Goal: Transaction & Acquisition: Purchase product/service

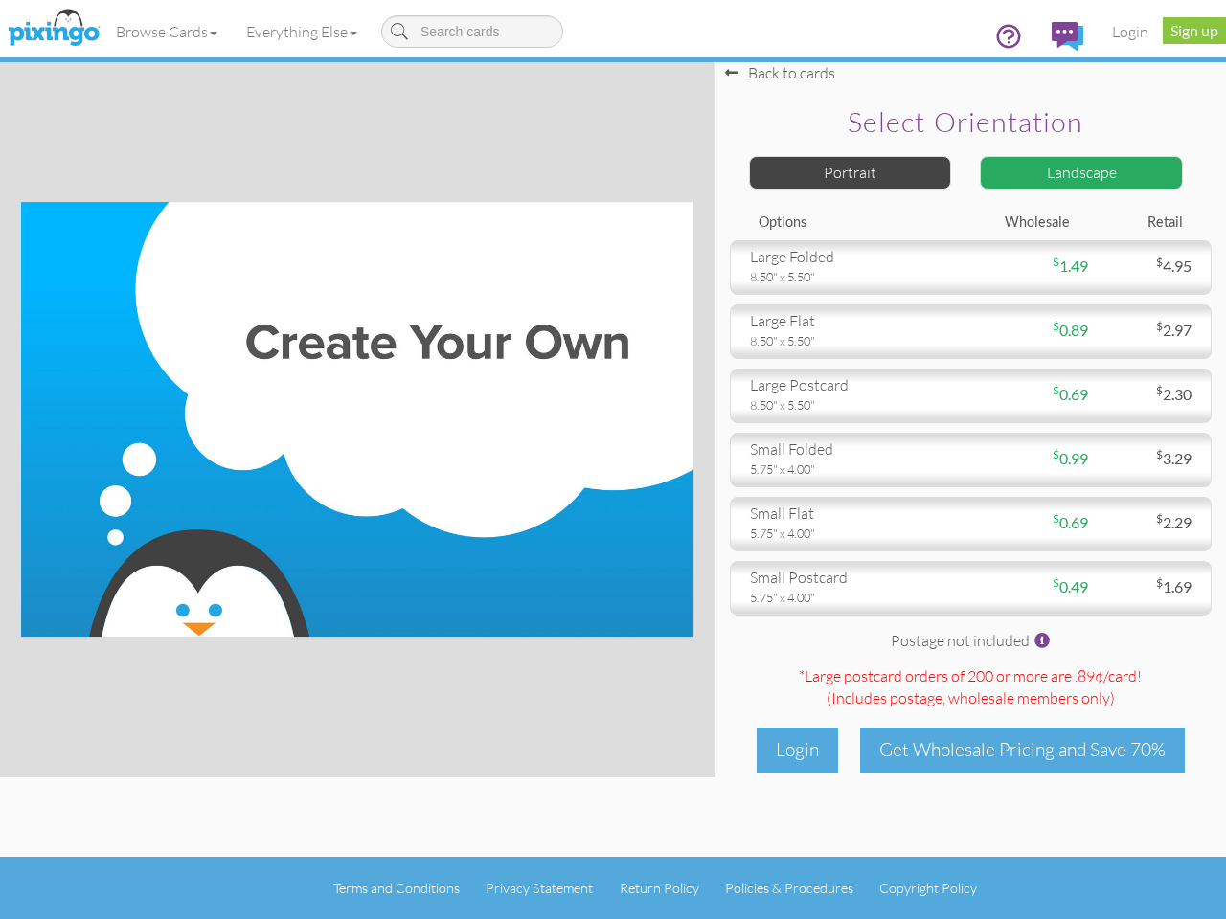
click at [613, 460] on img at bounding box center [357, 419] width 672 height 435
click at [168, 32] on link "Browse Cards" at bounding box center [167, 32] width 130 height 48
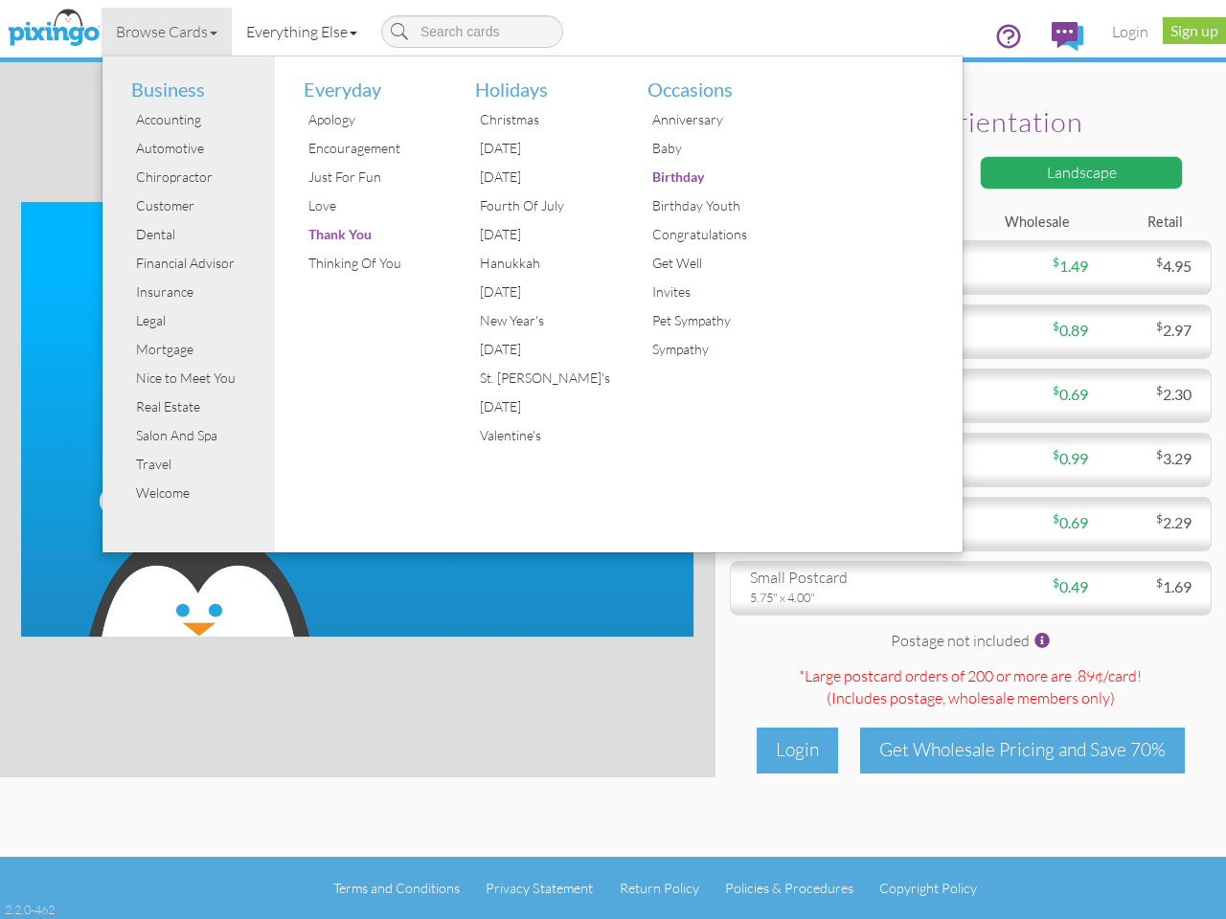
click at [306, 32] on link "Everything Else" at bounding box center [302, 32] width 140 height 48
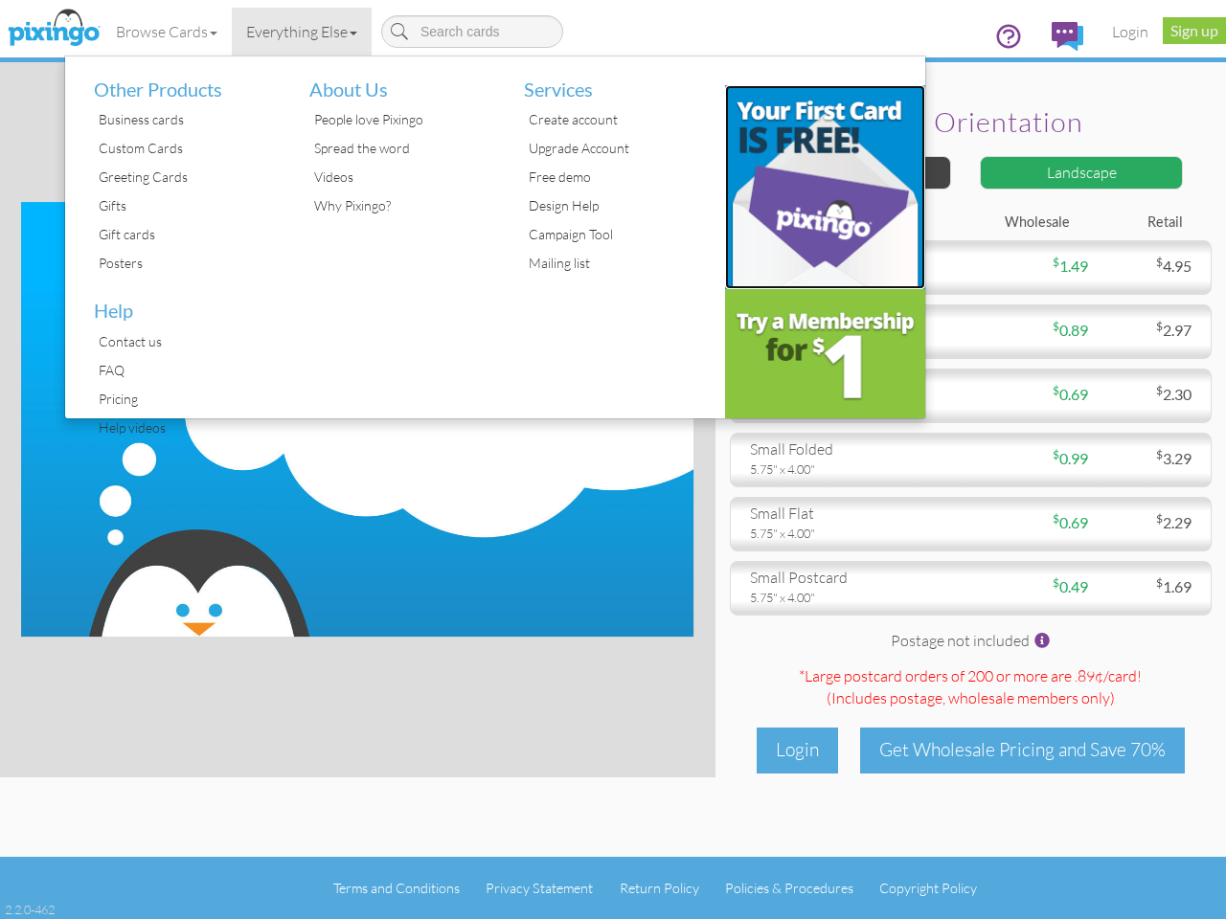
click at [850, 172] on img at bounding box center [825, 187] width 201 height 204
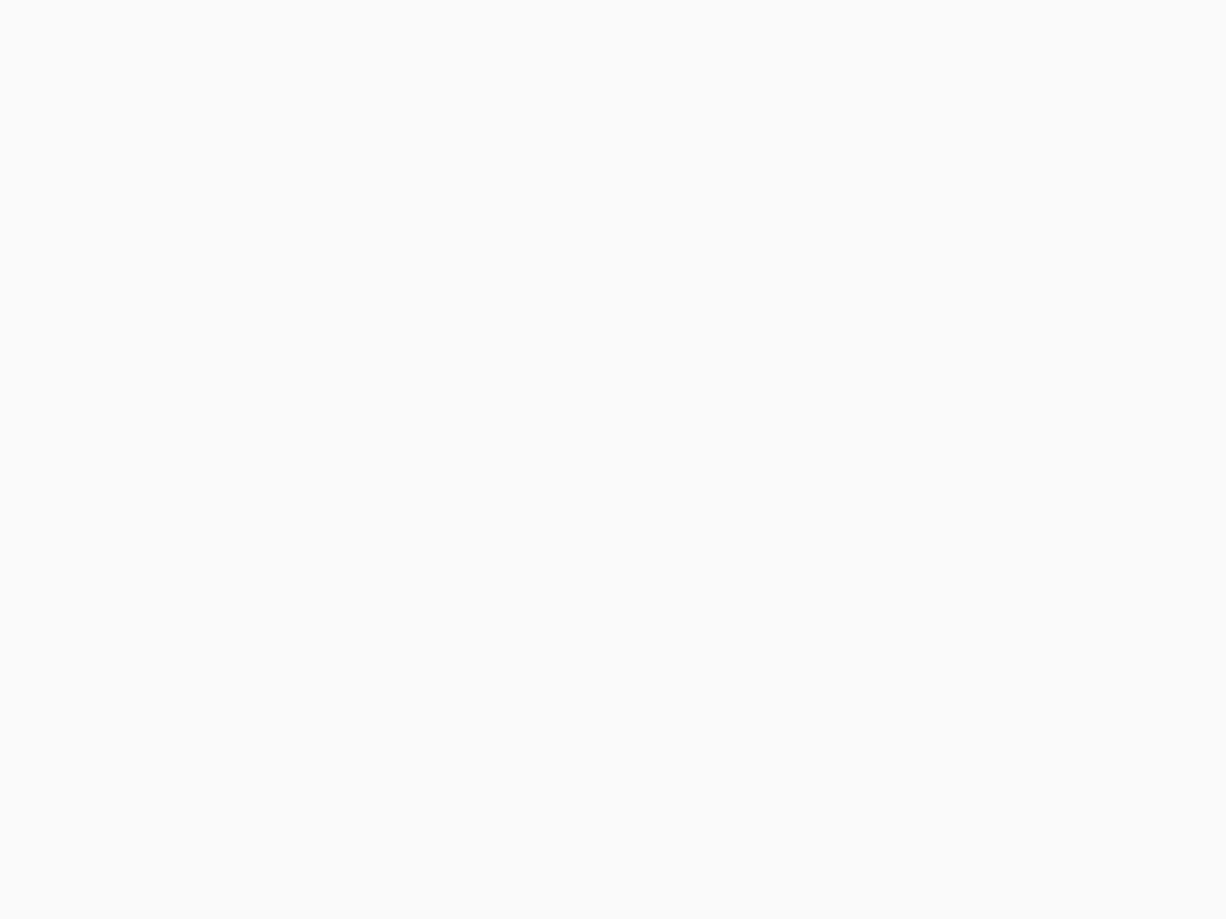
click at [1081, 172] on body at bounding box center [613, 459] width 1226 height 919
click at [970, 267] on body at bounding box center [613, 459] width 1226 height 919
click at [970, 331] on body at bounding box center [613, 459] width 1226 height 919
click at [970, 396] on body at bounding box center [613, 459] width 1226 height 919
click at [970, 460] on body at bounding box center [613, 459] width 1226 height 919
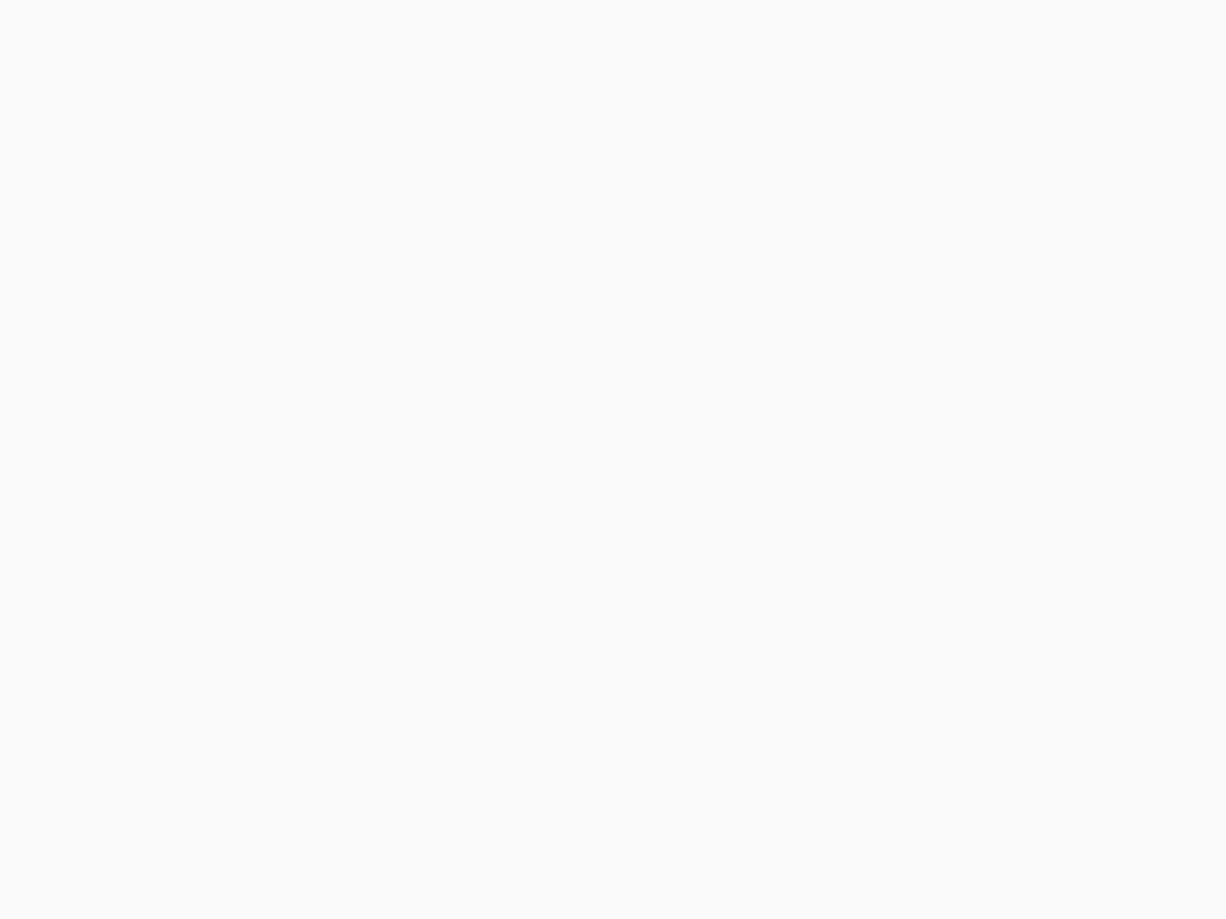
click at [970, 524] on body at bounding box center [613, 459] width 1226 height 919
